Goal: Information Seeking & Learning: Learn about a topic

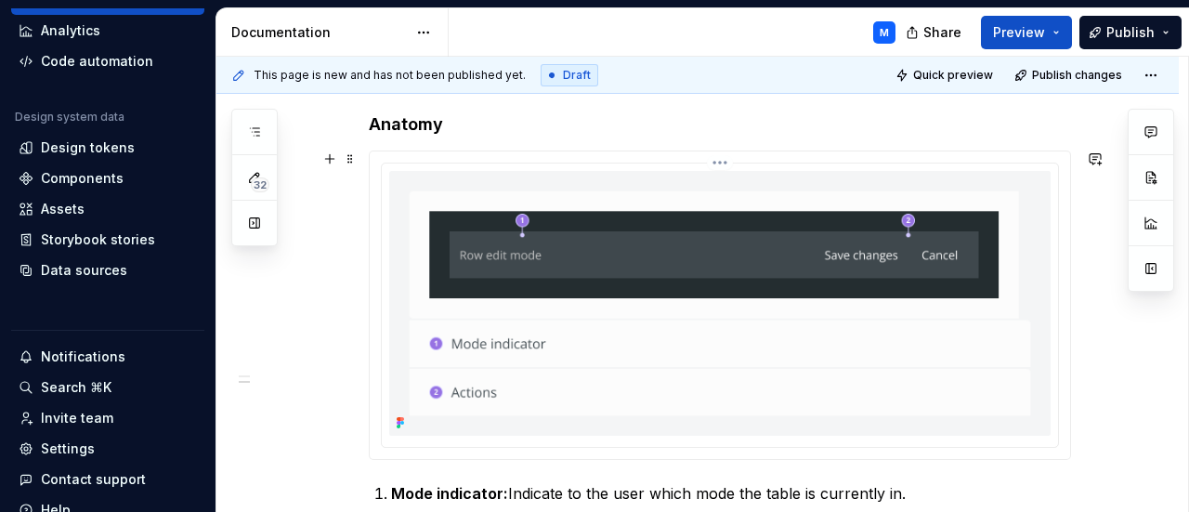
scroll to position [100, 0]
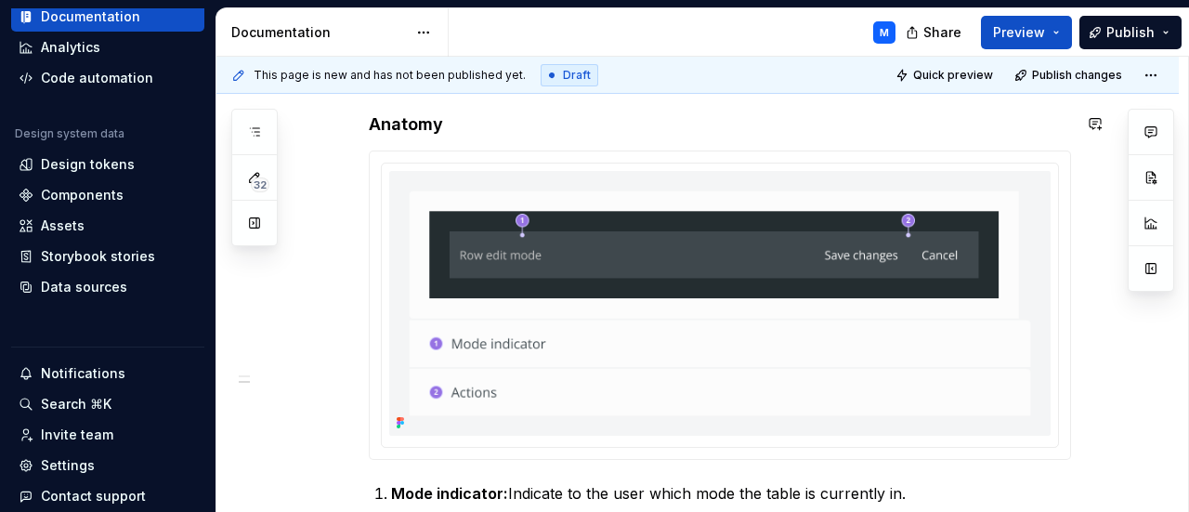
click at [314, 34] on div "Documentation" at bounding box center [319, 32] width 176 height 19
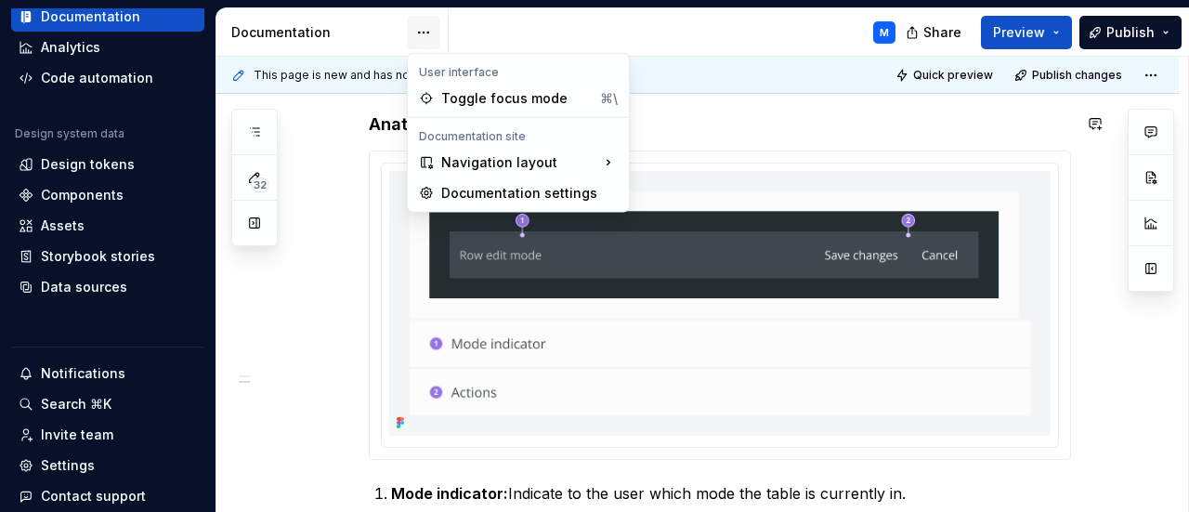
click at [418, 26] on html "I Idrica DS M Home Documentation Analytics Code automation Design system data D…" at bounding box center [594, 256] width 1189 height 512
click at [337, 35] on html "I Idrica DS M Home Documentation Analytics Code automation Design system data D…" at bounding box center [594, 256] width 1189 height 512
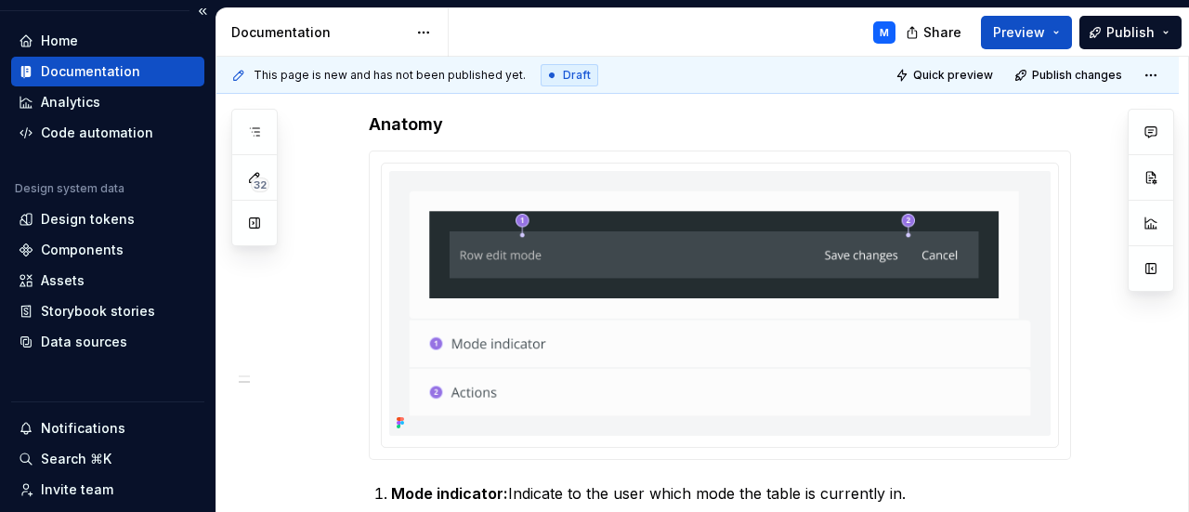
scroll to position [0, 0]
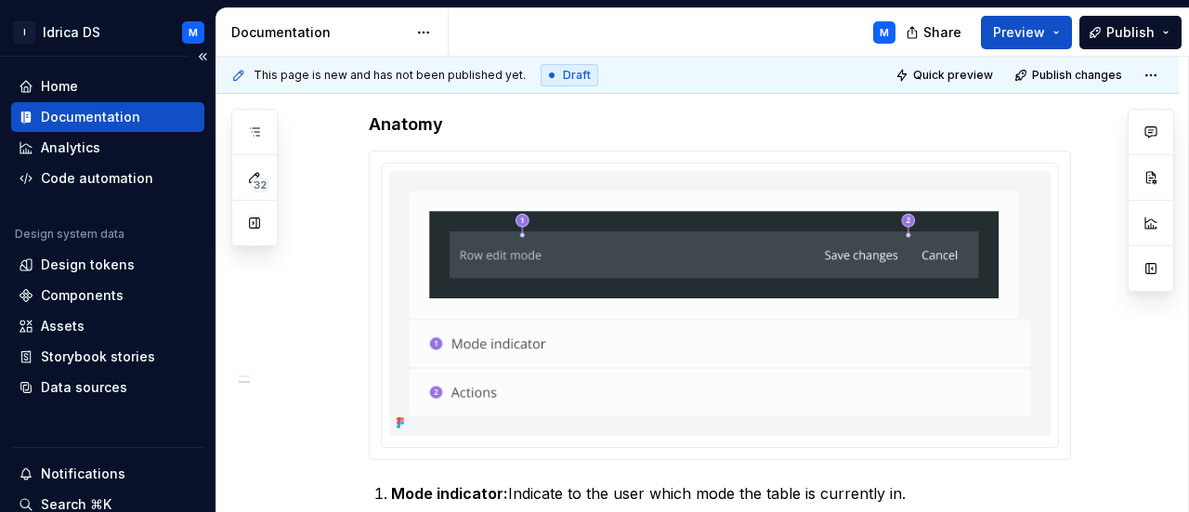
click at [155, 114] on div "Documentation" at bounding box center [108, 117] width 178 height 19
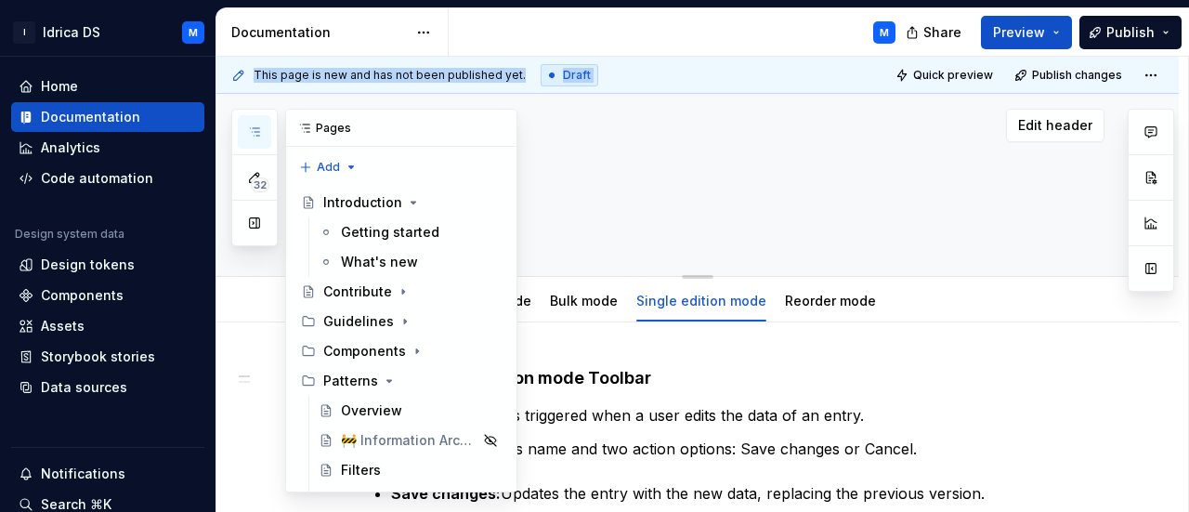
drag, startPoint x: 342, startPoint y: 120, endPoint x: 229, endPoint y: 123, distance: 112.4
click at [229, 123] on div "32 Pages Add Accessibility guide for tree Page tree. Navigate the tree with the…" at bounding box center [702, 285] width 972 height 456
click at [264, 123] on button "button" at bounding box center [254, 131] width 33 height 33
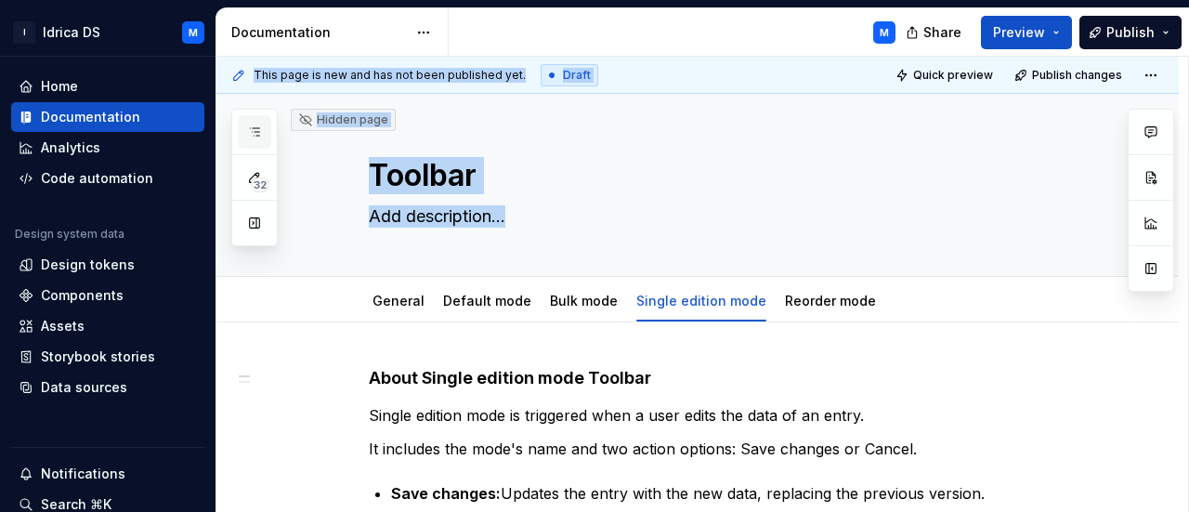
click at [264, 123] on button "button" at bounding box center [254, 131] width 33 height 33
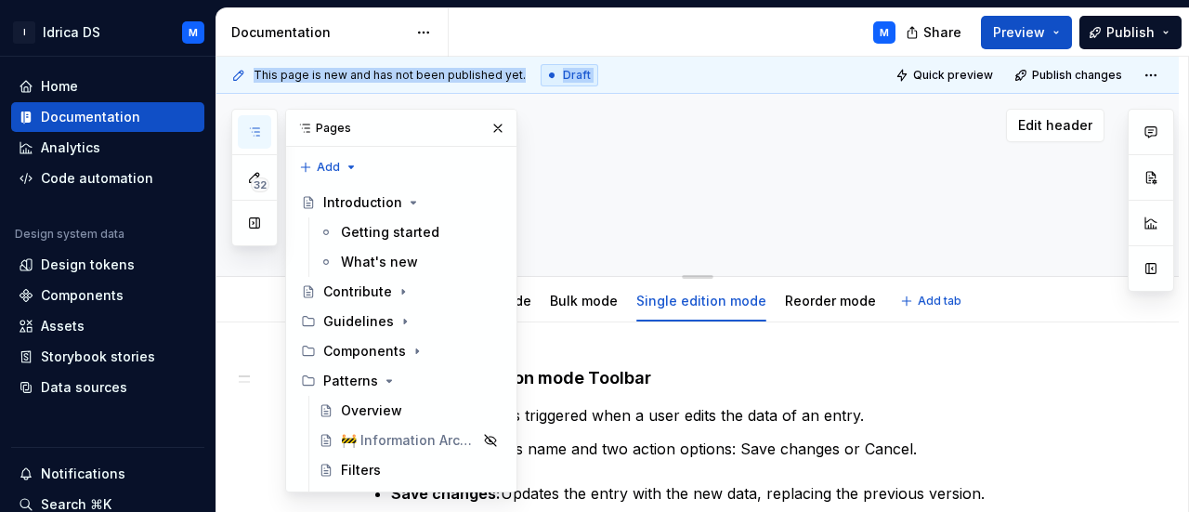
click at [624, 118] on div "Edit header" at bounding box center [660, 125] width 888 height 33
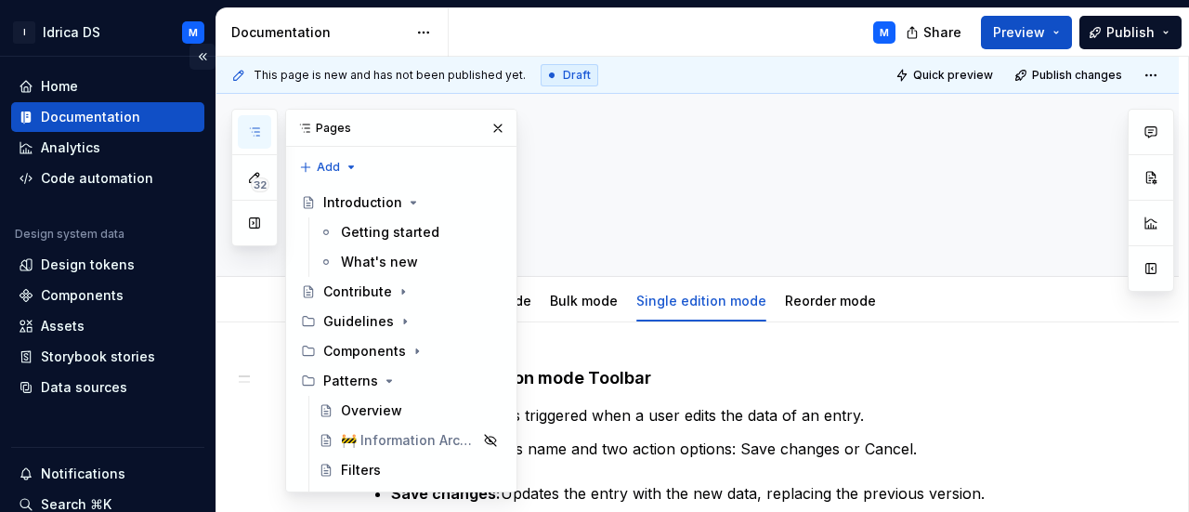
click at [196, 55] on button "Collapse sidebar" at bounding box center [202, 57] width 26 height 26
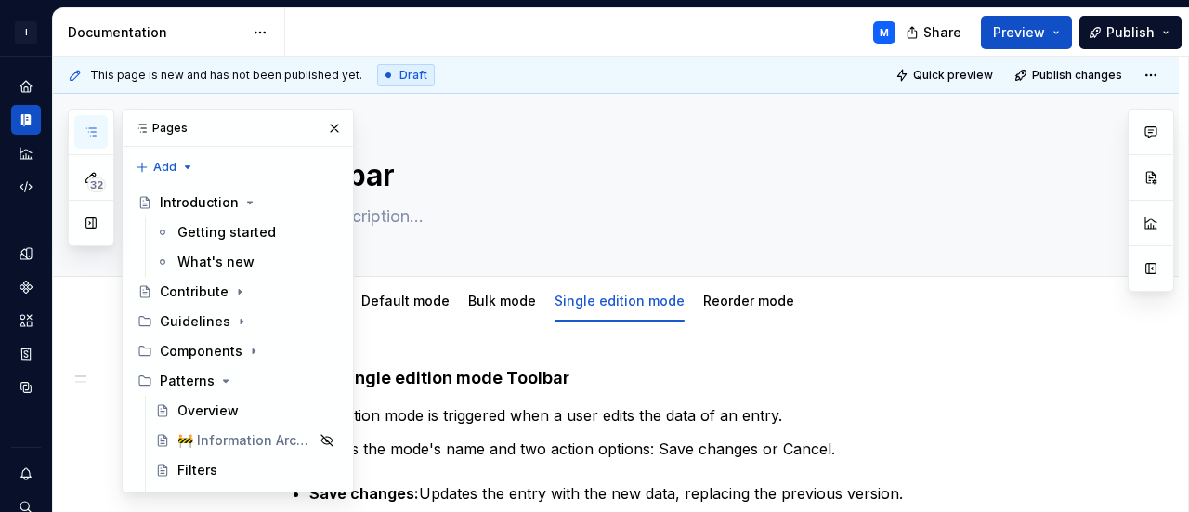
click at [149, 124] on div "Pages" at bounding box center [238, 128] width 230 height 37
click at [80, 131] on button "button" at bounding box center [90, 131] width 33 height 33
click at [82, 380] on div "32 Pages Add Accessibility guide for tree Page tree. Navigate the tree with the…" at bounding box center [211, 301] width 286 height 384
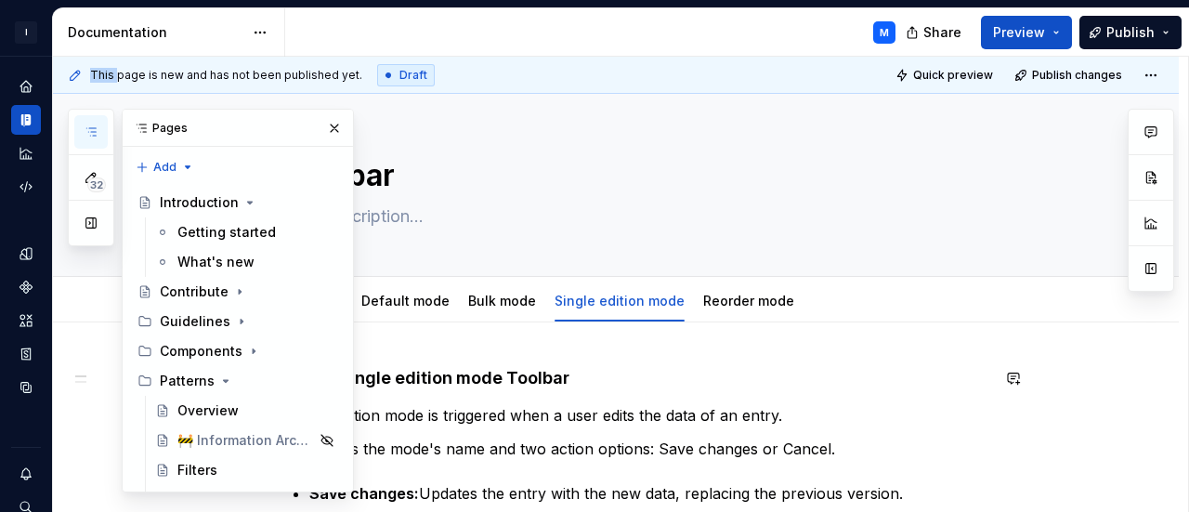
click at [82, 380] on div "32 Pages Add Accessibility guide for tree Page tree. Navigate the tree with the…" at bounding box center [211, 301] width 286 height 384
click at [81, 374] on div "32 Pages Add Accessibility guide for tree Page tree. Navigate the tree with the…" at bounding box center [211, 301] width 286 height 384
click at [576, 53] on div "M" at bounding box center [597, 32] width 625 height 48
click at [554, 46] on div "M" at bounding box center [597, 32] width 625 height 48
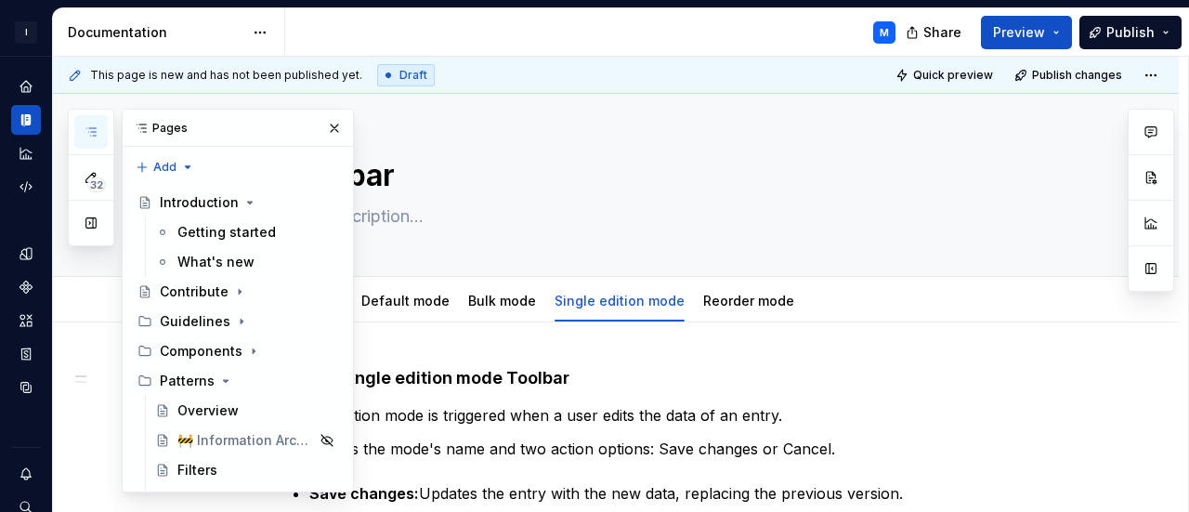
click at [683, 40] on div "M" at bounding box center [597, 32] width 625 height 48
click at [329, 130] on button "button" at bounding box center [334, 128] width 26 height 26
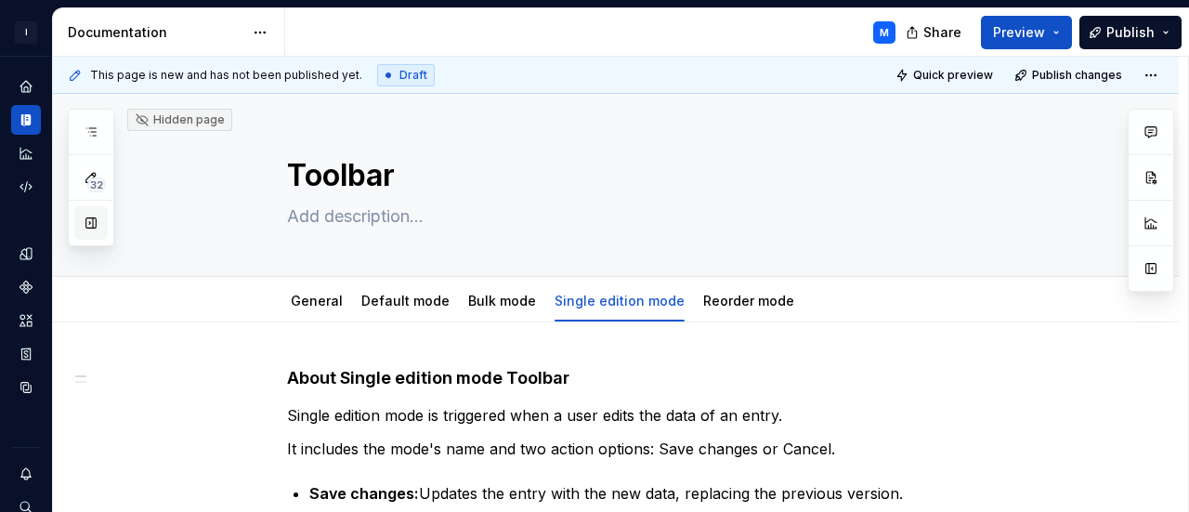
click at [96, 224] on button "button" at bounding box center [90, 222] width 33 height 33
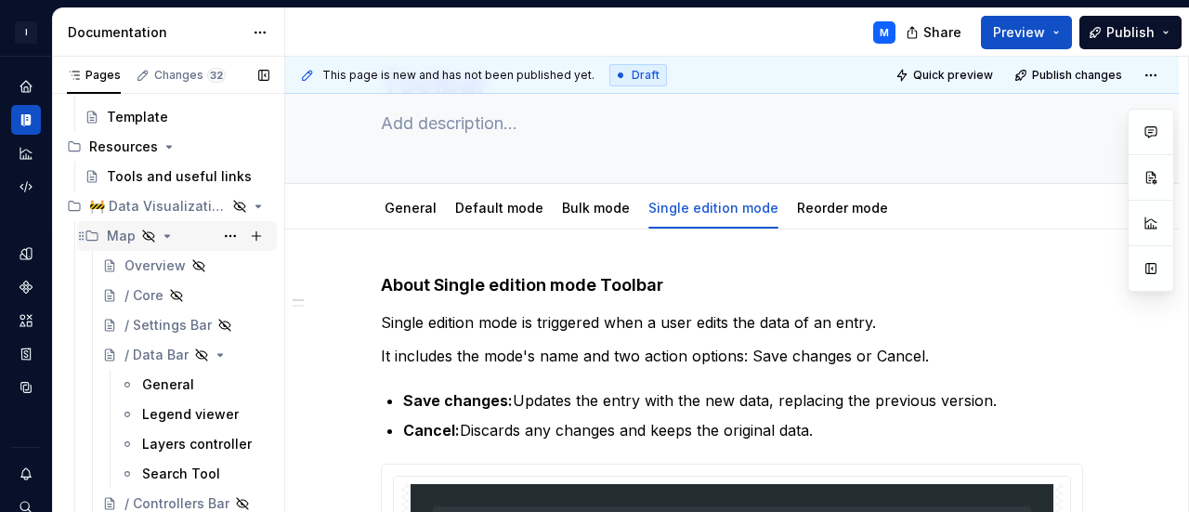
scroll to position [371, 0]
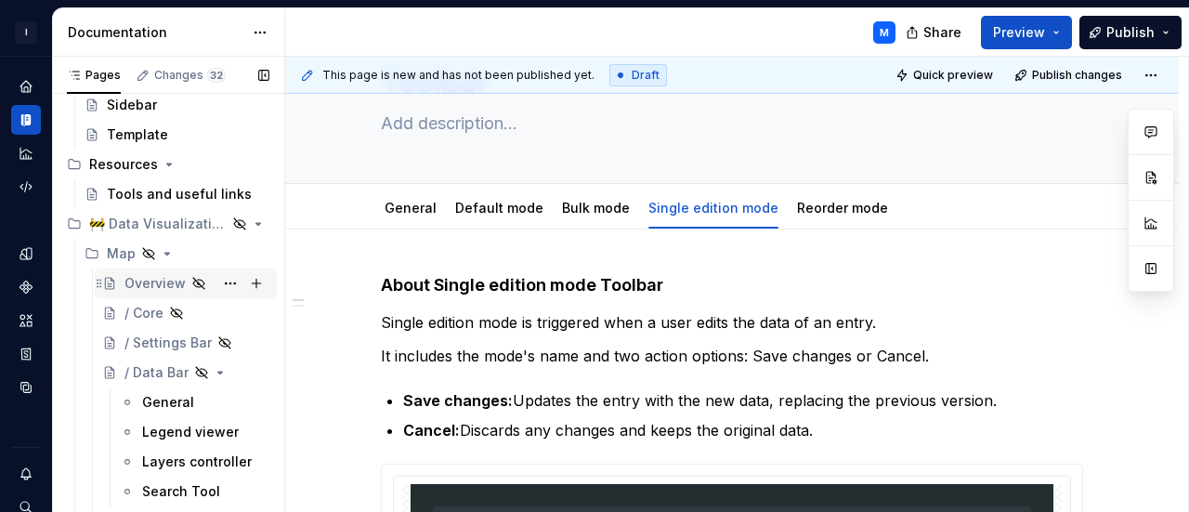
click at [160, 277] on div "Overview" at bounding box center [154, 283] width 61 height 19
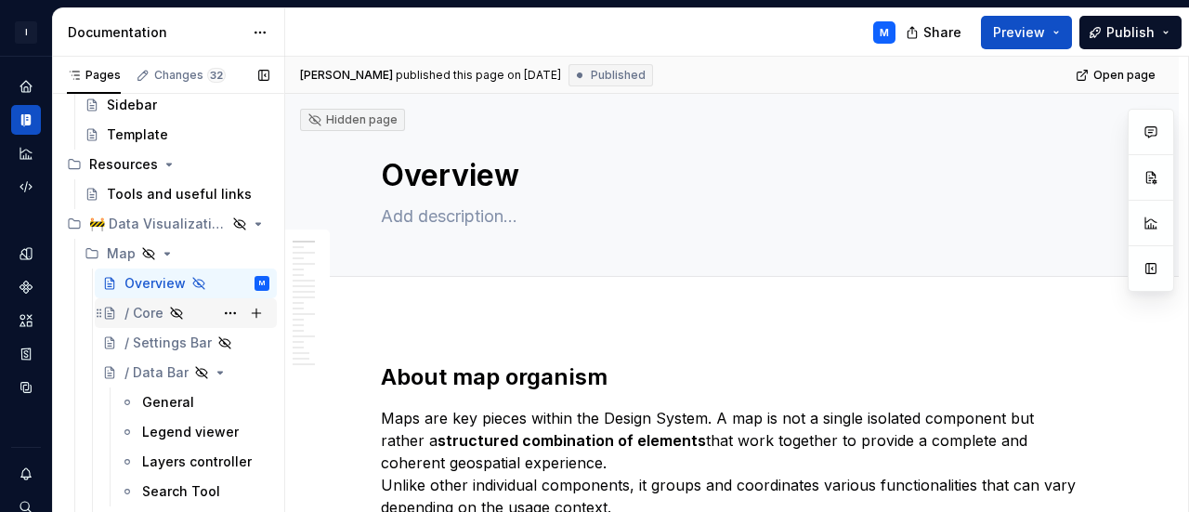
click at [150, 312] on div "/ Core" at bounding box center [143, 313] width 39 height 19
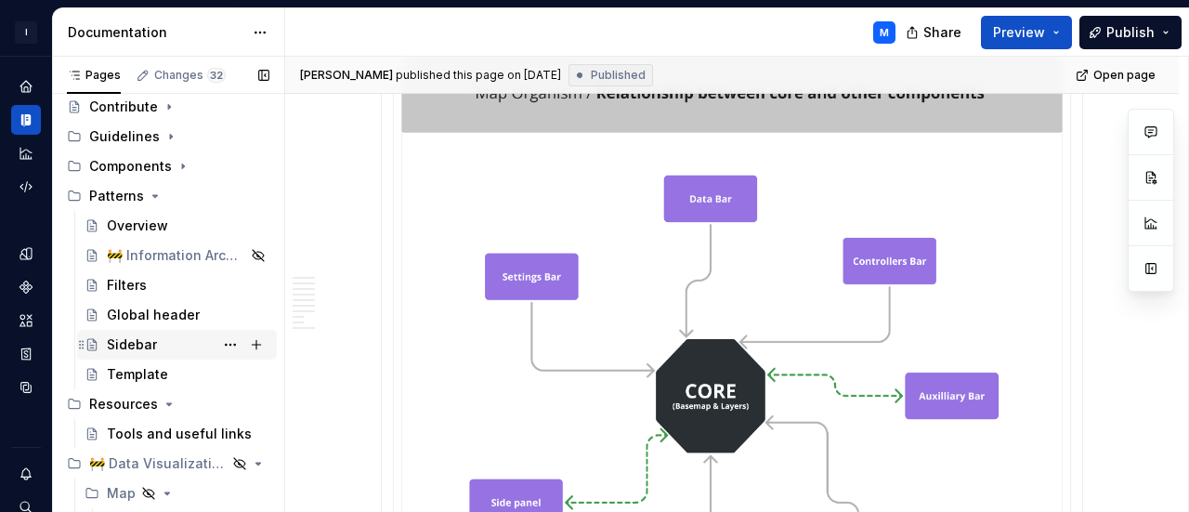
scroll to position [93, 0]
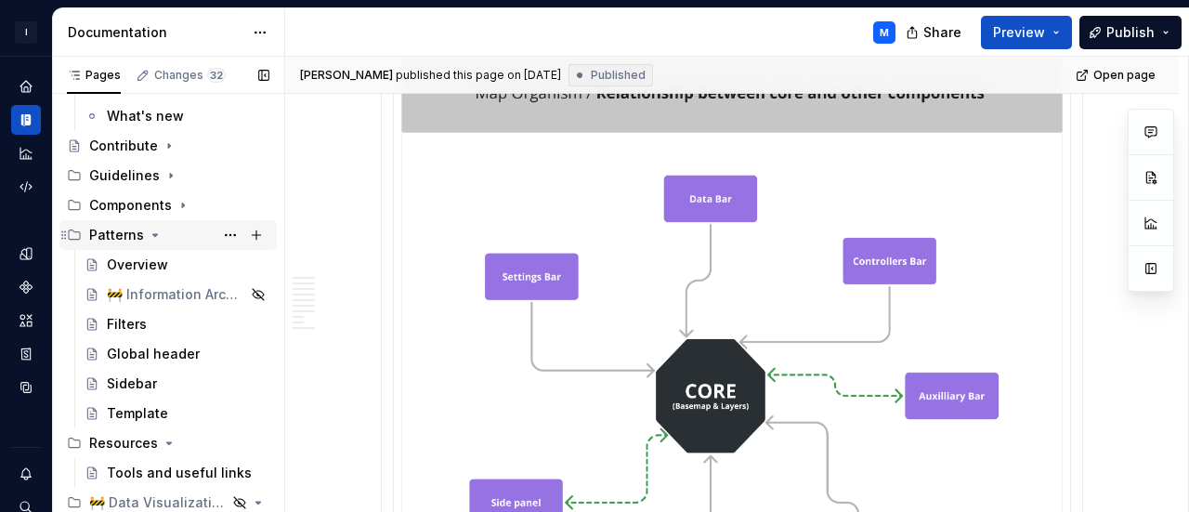
click at [151, 232] on icon "Page tree" at bounding box center [155, 235] width 15 height 15
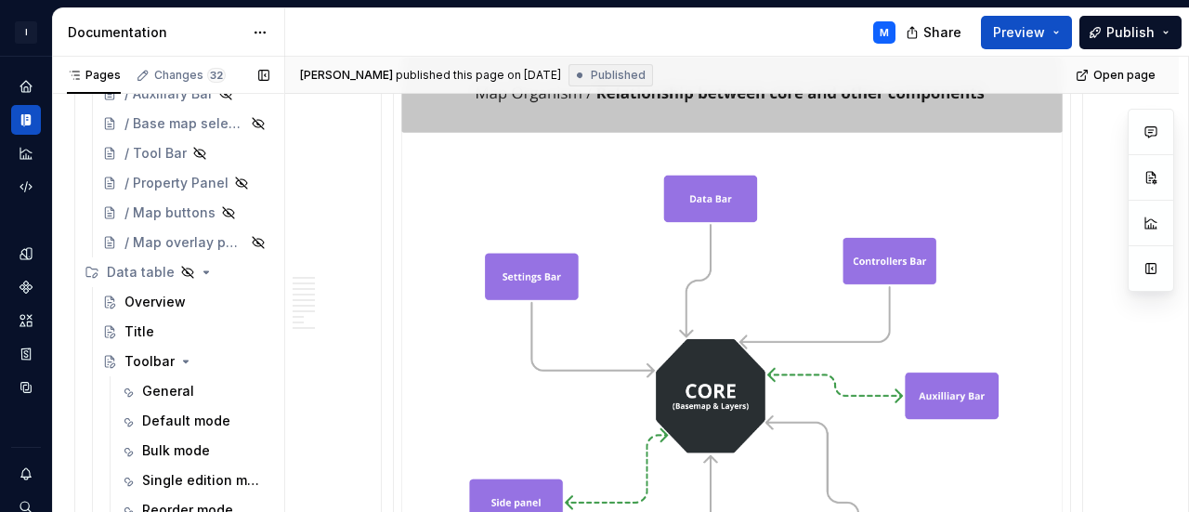
scroll to position [743, 0]
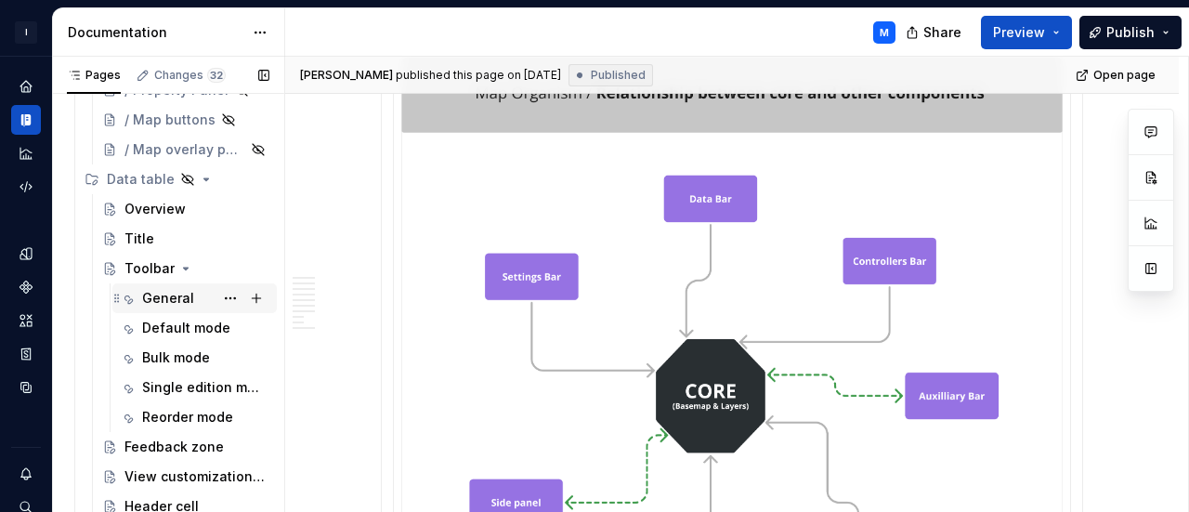
click at [145, 306] on div "General" at bounding box center [168, 298] width 52 height 19
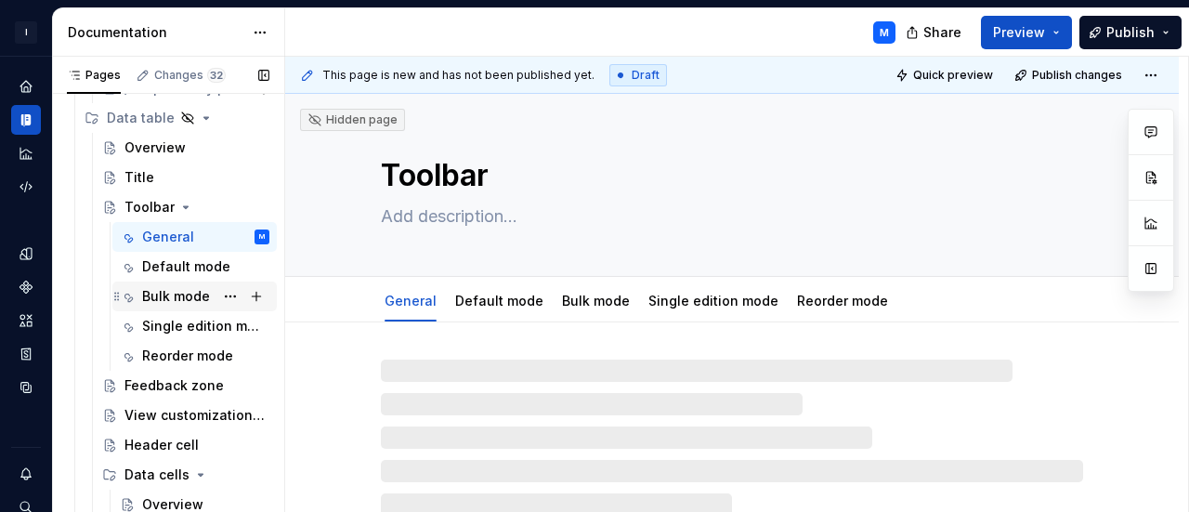
scroll to position [929, 0]
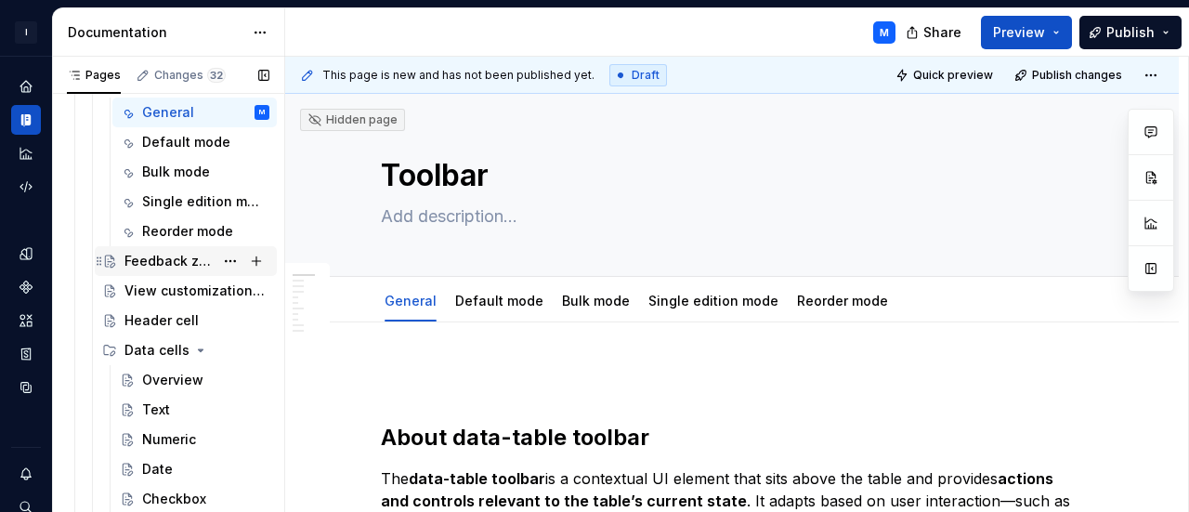
click at [191, 263] on div "Feedback zone" at bounding box center [168, 261] width 89 height 19
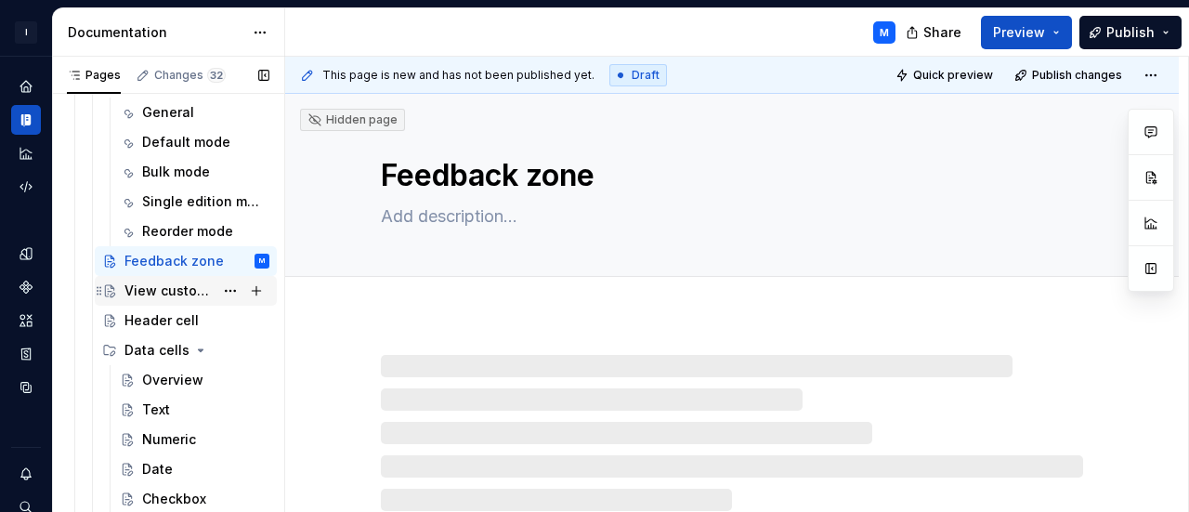
click at [188, 287] on div "View customization Panel" at bounding box center [168, 290] width 89 height 19
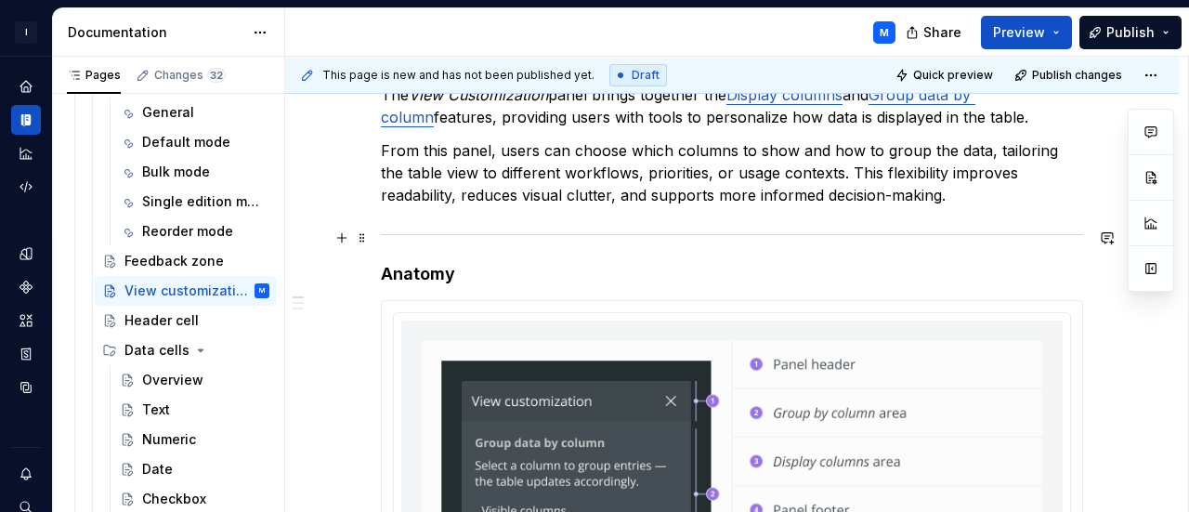
scroll to position [464, 0]
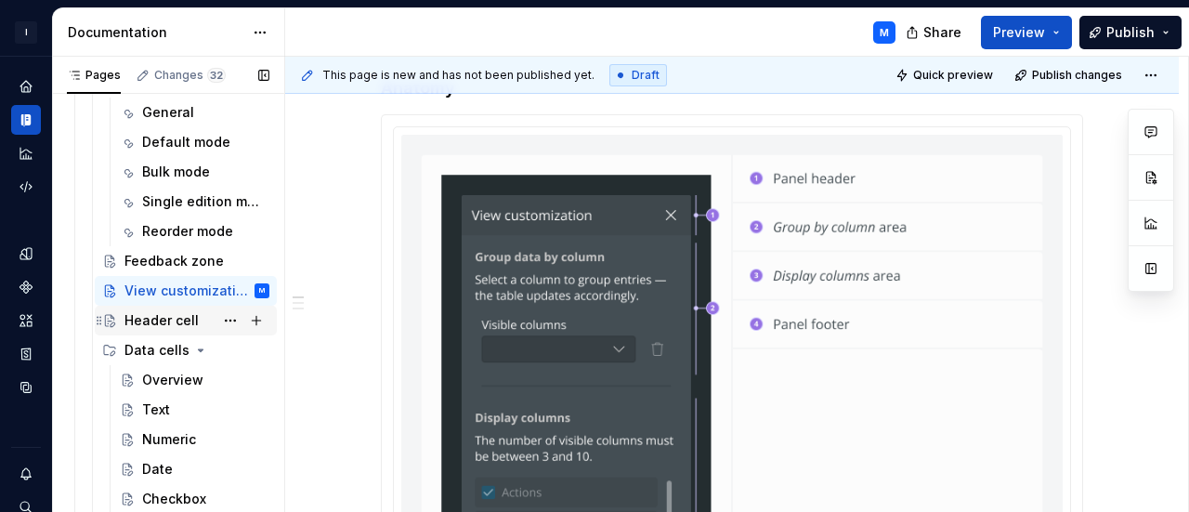
click at [154, 319] on div "Header cell" at bounding box center [161, 320] width 74 height 19
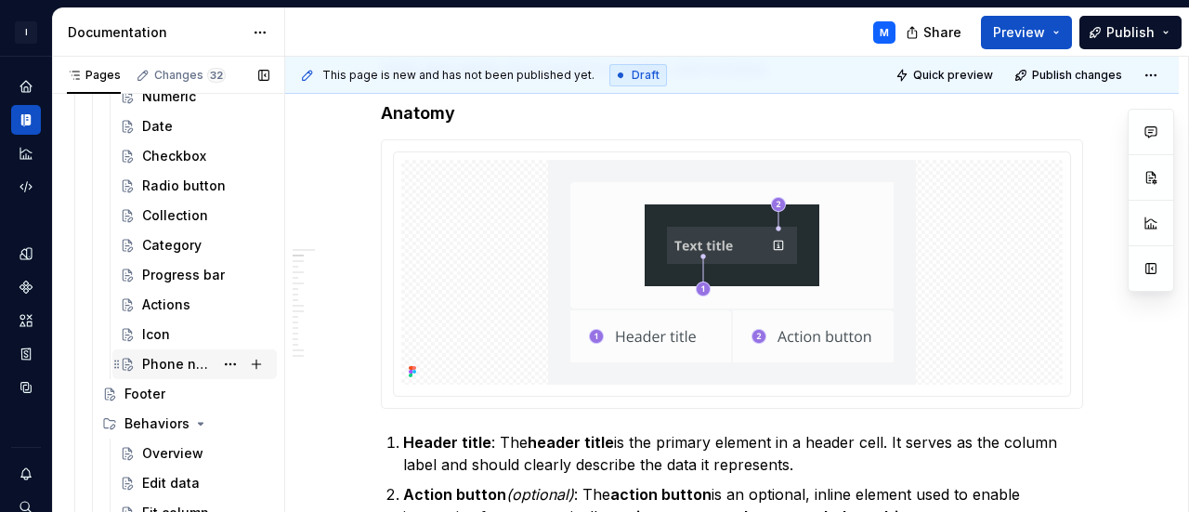
scroll to position [1300, 0]
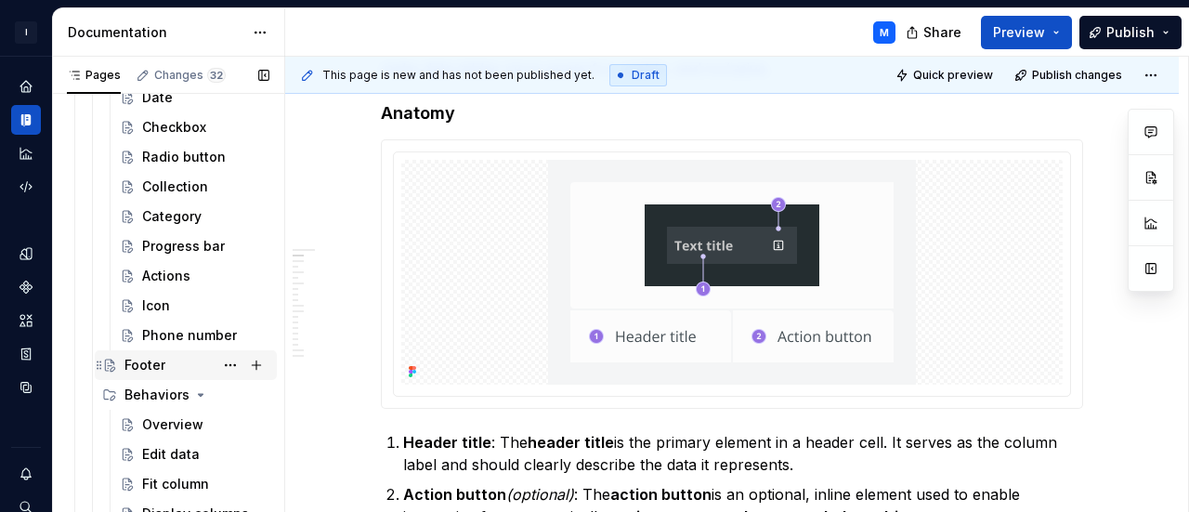
click at [169, 371] on div "Footer" at bounding box center [196, 365] width 145 height 26
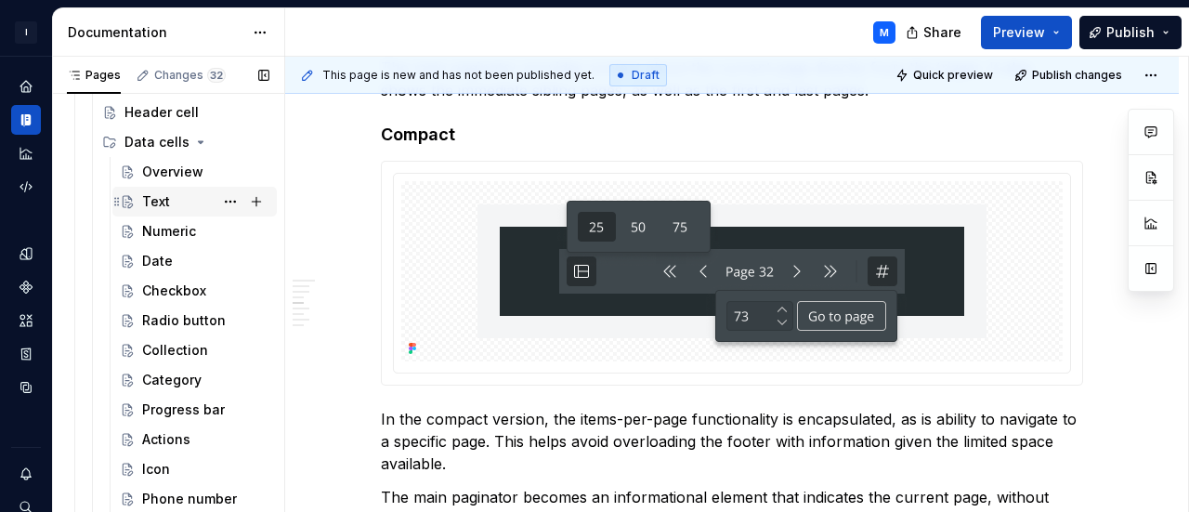
scroll to position [1114, 0]
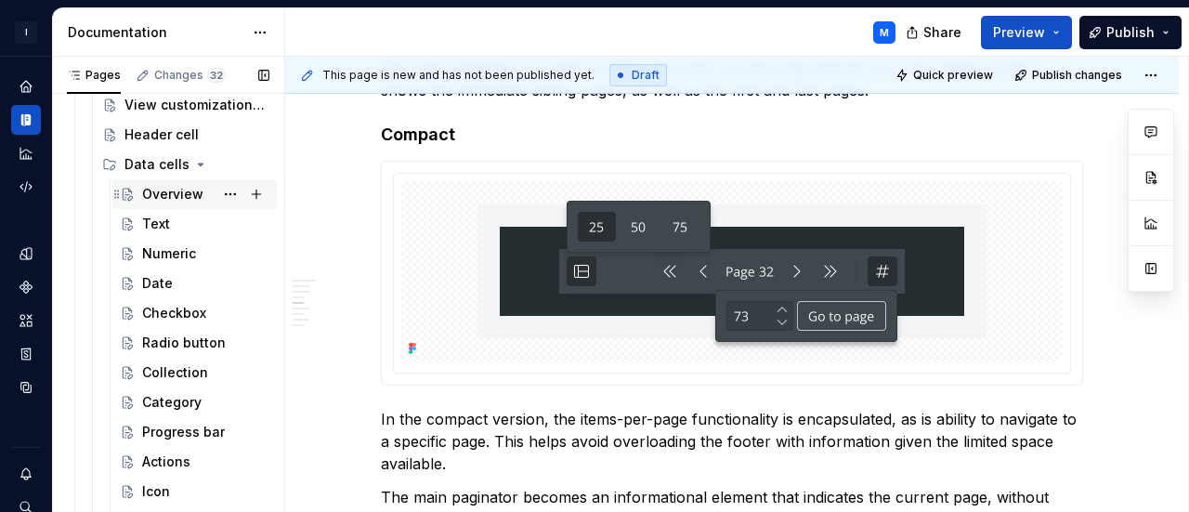
click at [176, 194] on div "Overview" at bounding box center [172, 194] width 61 height 19
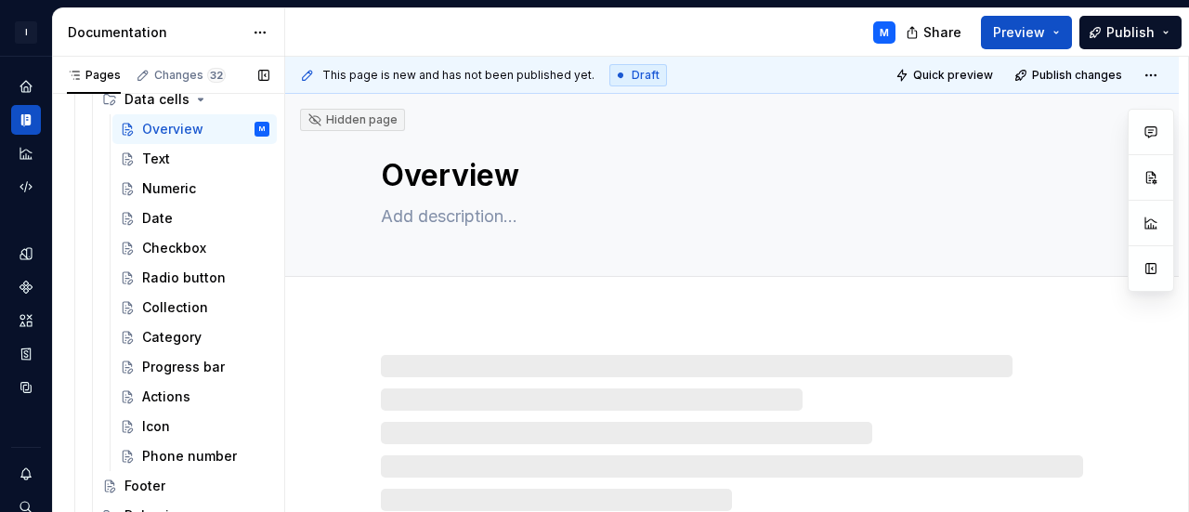
scroll to position [1207, 0]
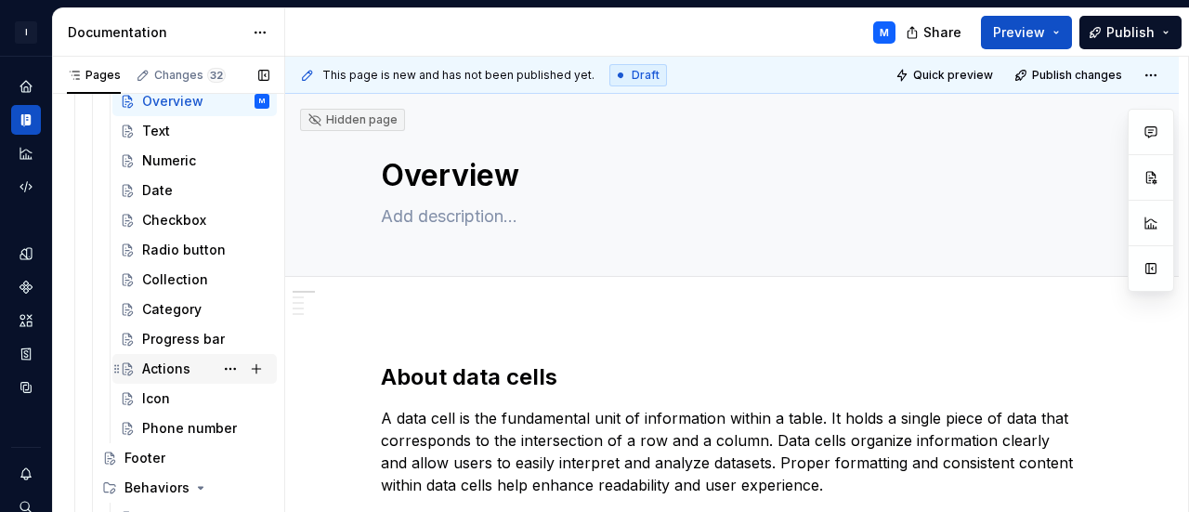
click at [178, 371] on div "Actions" at bounding box center [166, 368] width 48 height 19
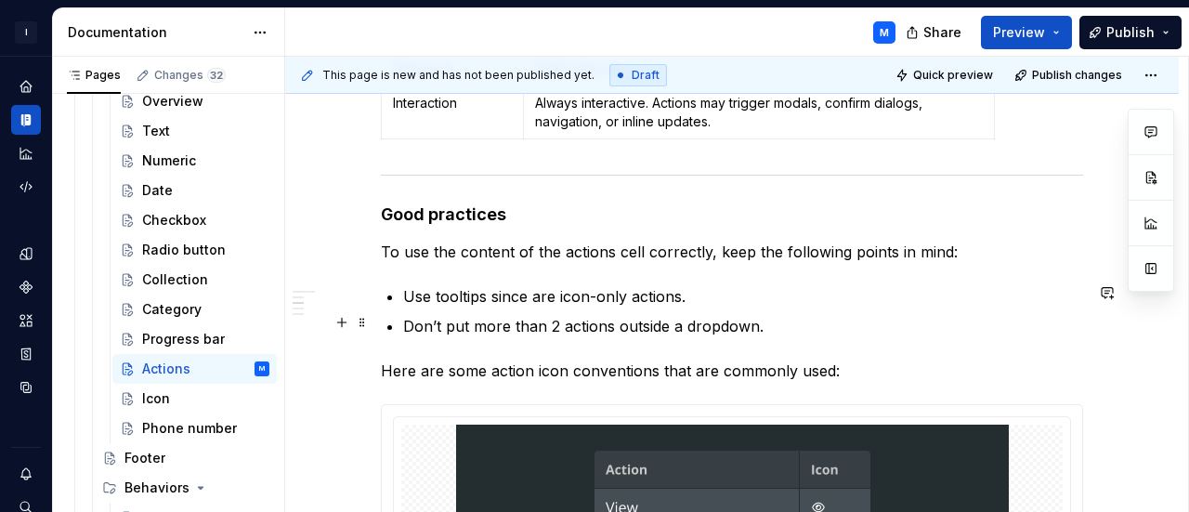
scroll to position [1114, 0]
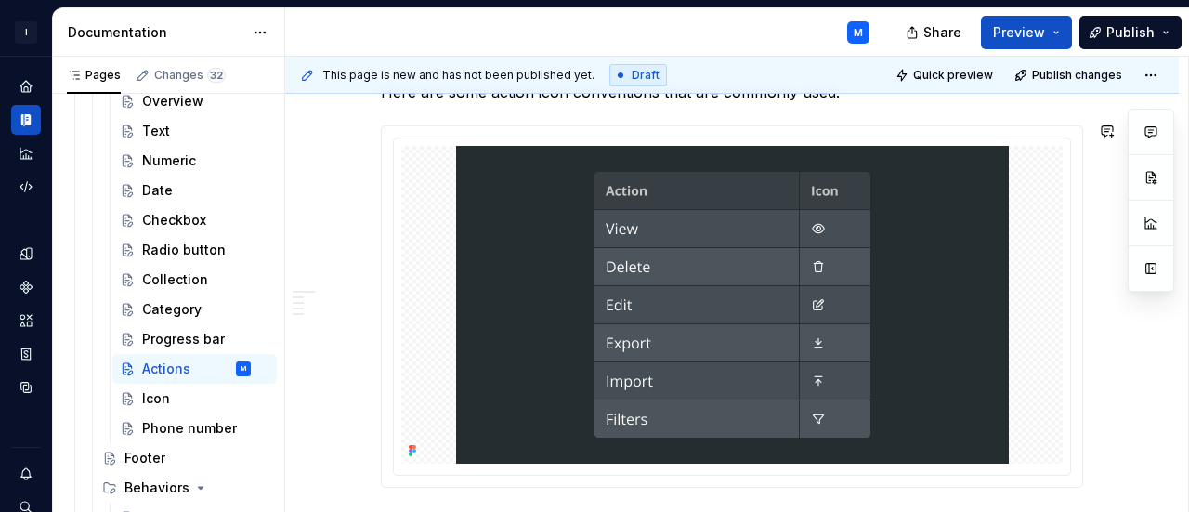
type textarea "*"
